Goal: Task Accomplishment & Management: Manage account settings

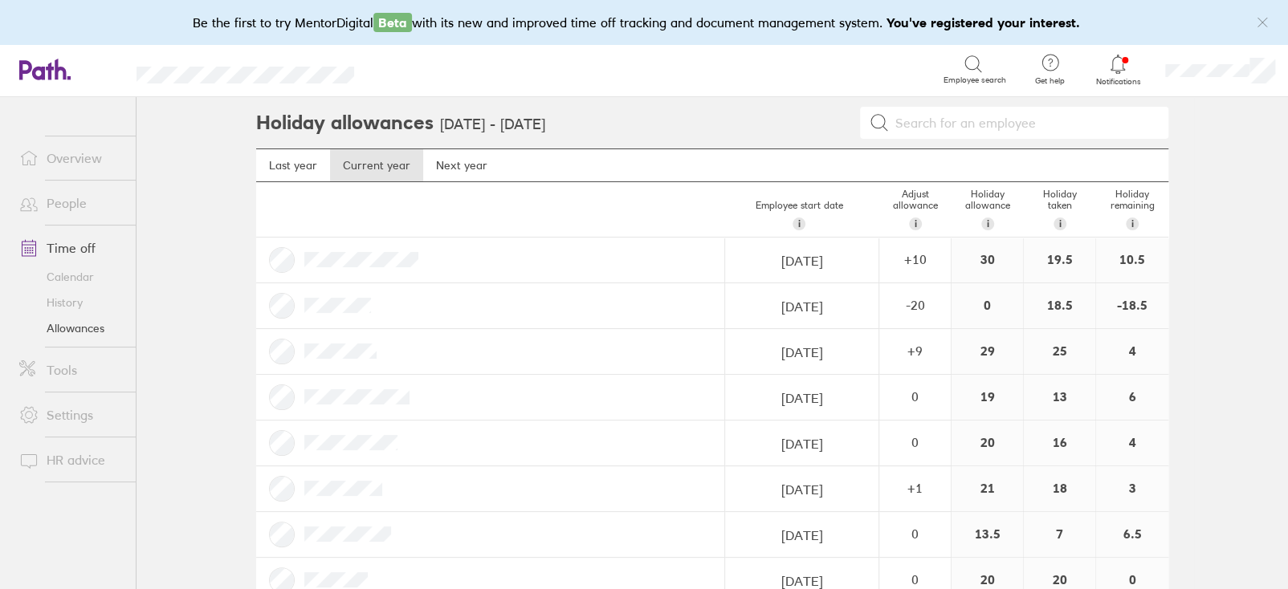
scroll to position [320, 0]
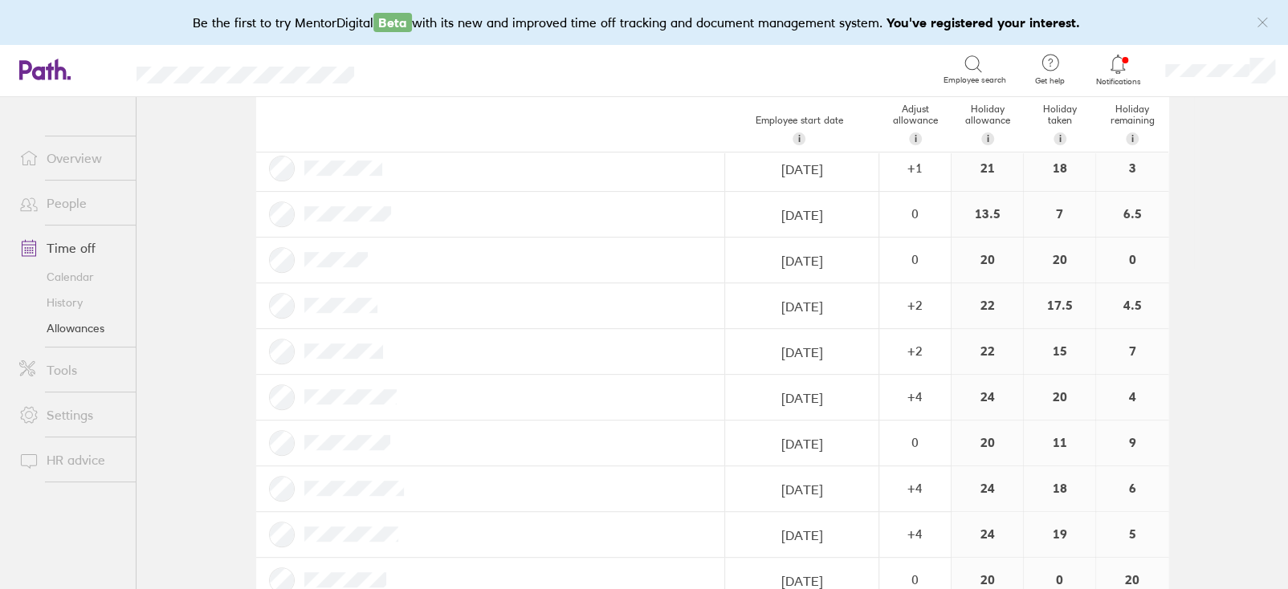
click at [83, 247] on link "Time off" at bounding box center [70, 248] width 129 height 32
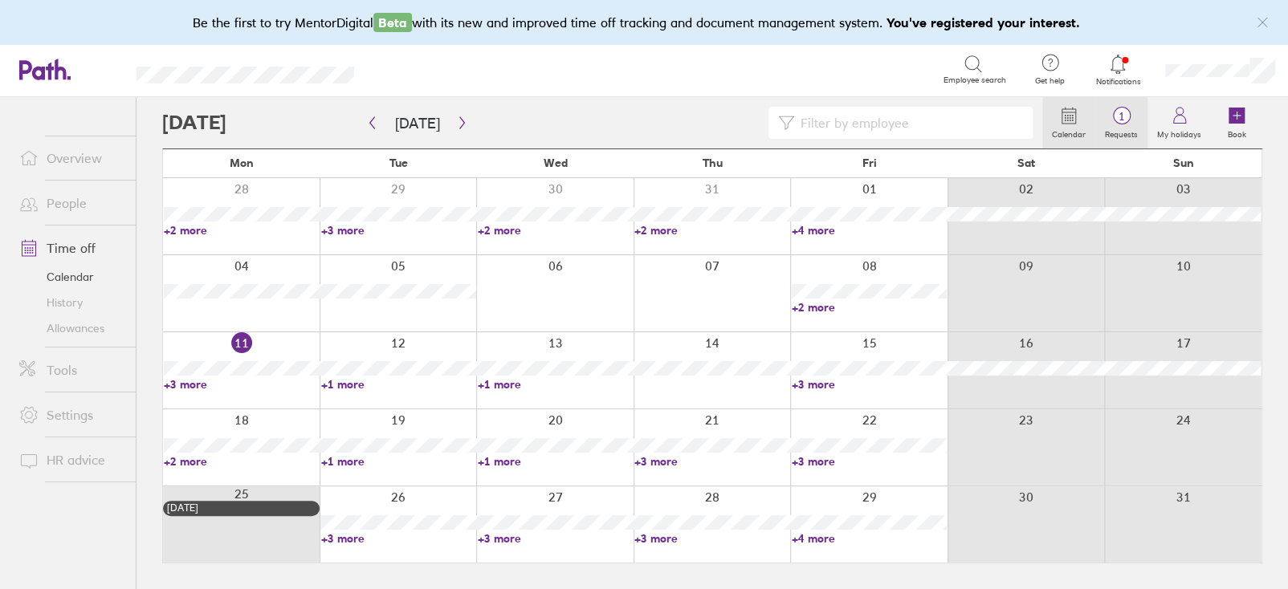
click at [1113, 115] on span "1" at bounding box center [1121, 116] width 52 height 13
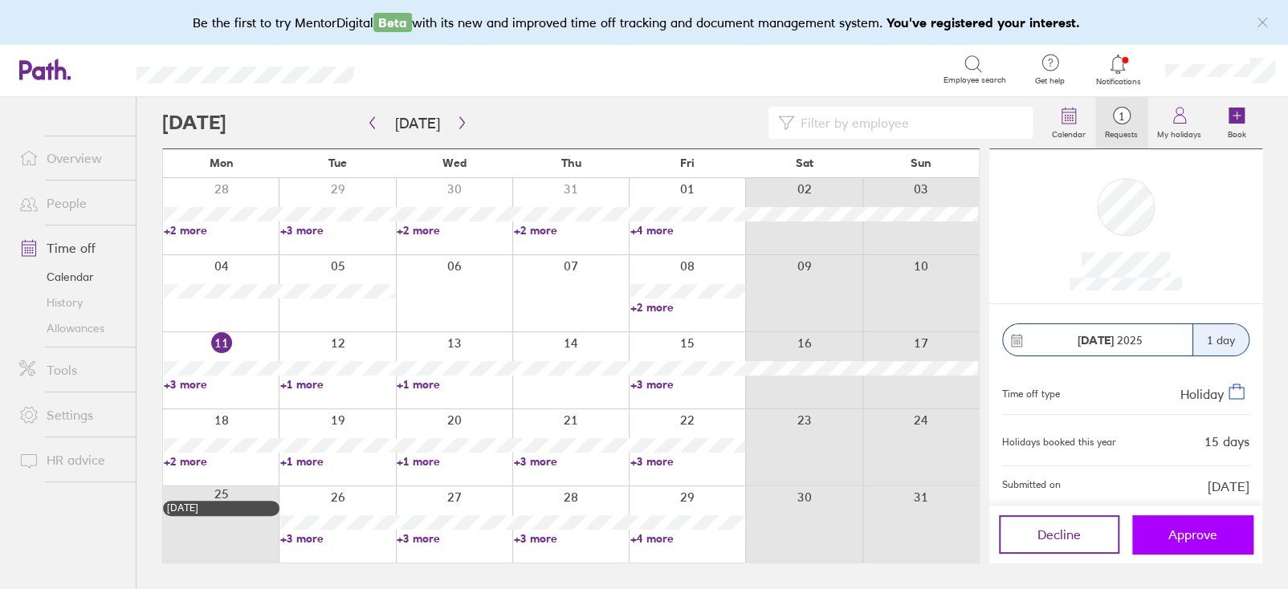
click at [1195, 531] on span "Approve" at bounding box center [1192, 534] width 49 height 14
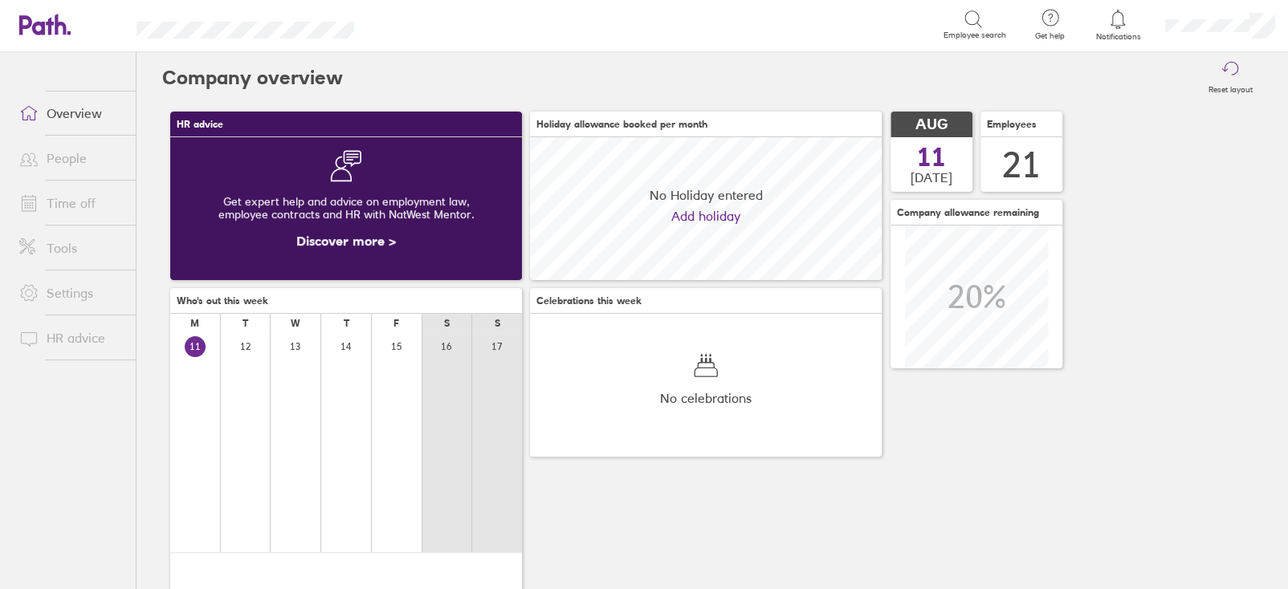
scroll to position [142, 351]
